Goal: Navigation & Orientation: Go to known website

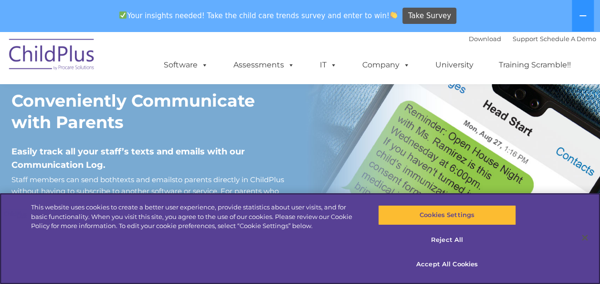
scroll to position [862, 0]
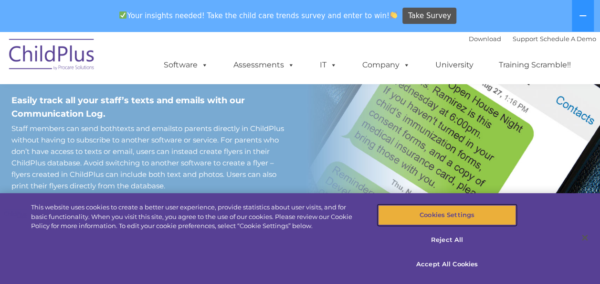
click at [472, 213] on button "Cookies Settings" at bounding box center [447, 215] width 138 height 20
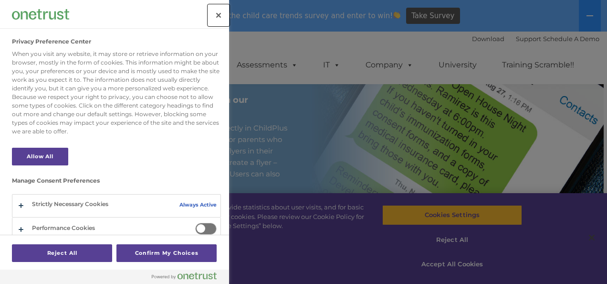
click at [217, 11] on button "Close" at bounding box center [218, 15] width 21 height 21
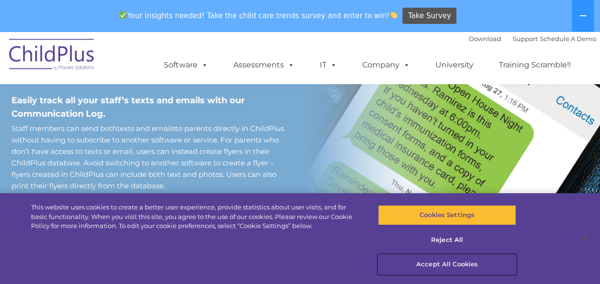
click at [427, 256] on button "Accept All Cookies" at bounding box center [447, 264] width 138 height 20
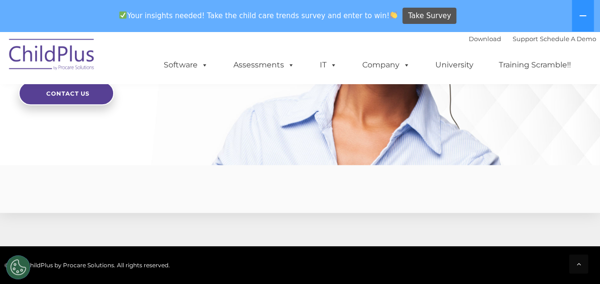
scroll to position [2436, 0]
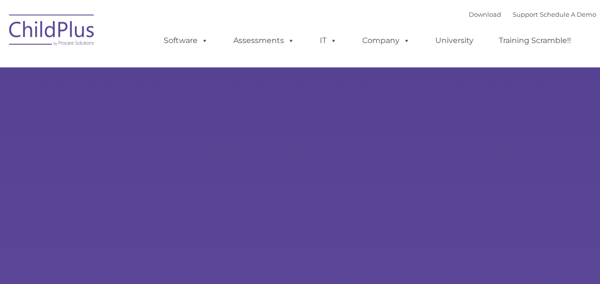
type input ""
select select "MEDIUM"
